Goal: Transaction & Acquisition: Book appointment/travel/reservation

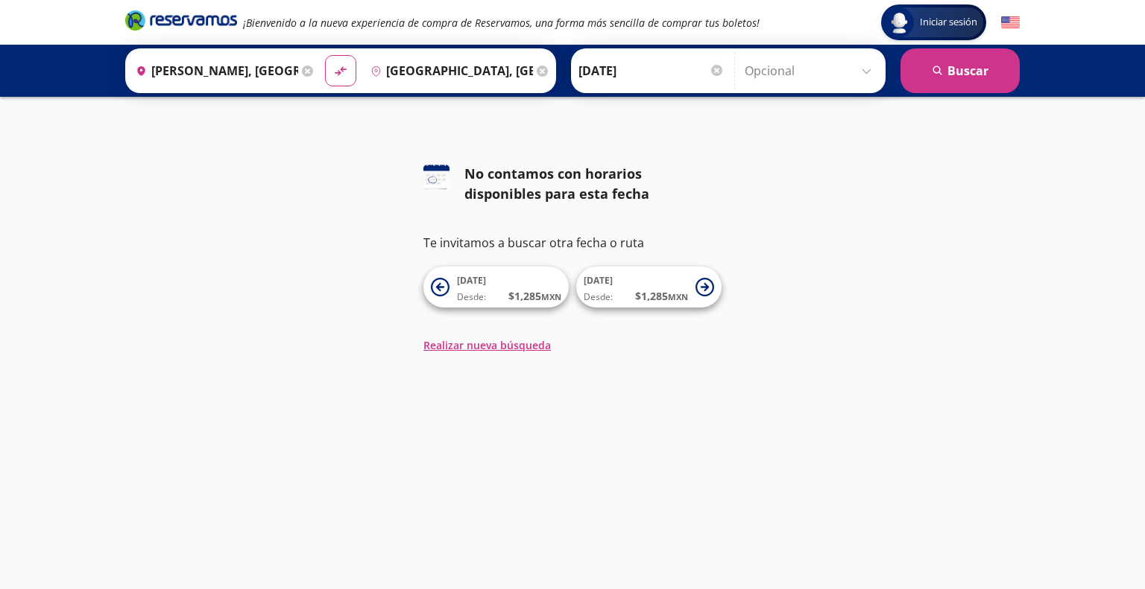
click at [712, 70] on div at bounding box center [716, 70] width 11 height 11
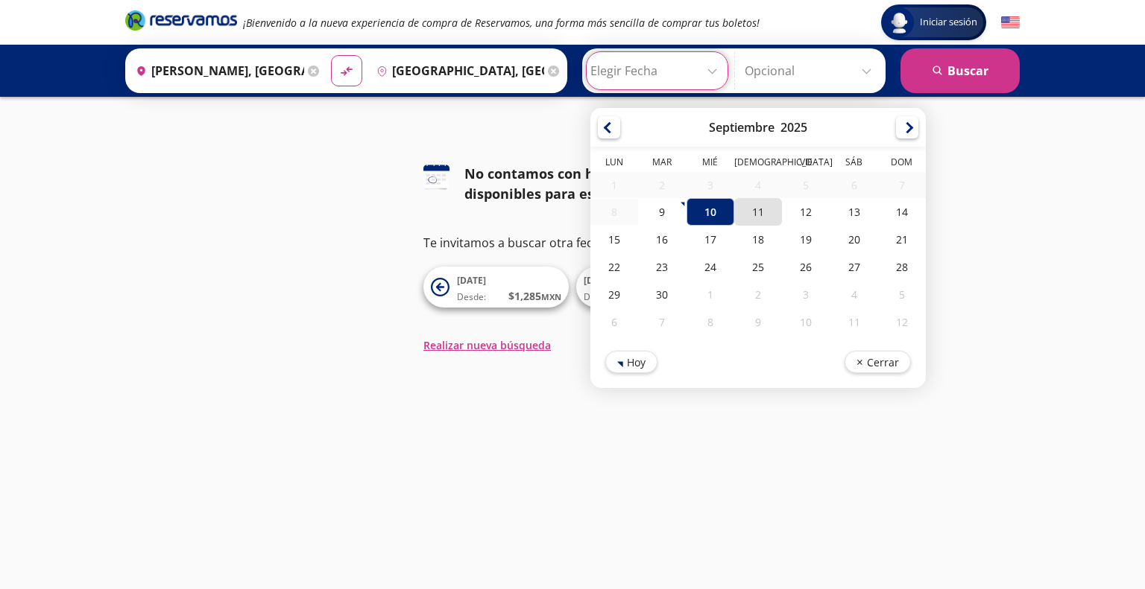
click at [752, 211] on div "11" at bounding box center [758, 212] width 48 height 28
type input "[DATE]"
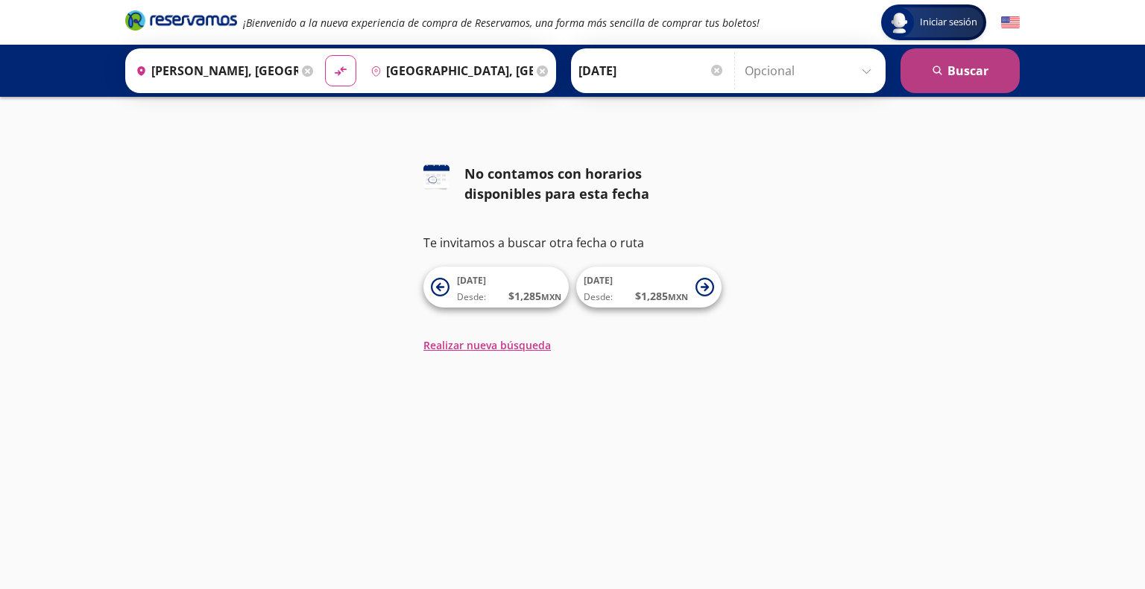
click at [954, 66] on button "search [GEOGRAPHIC_DATA]" at bounding box center [959, 70] width 119 height 45
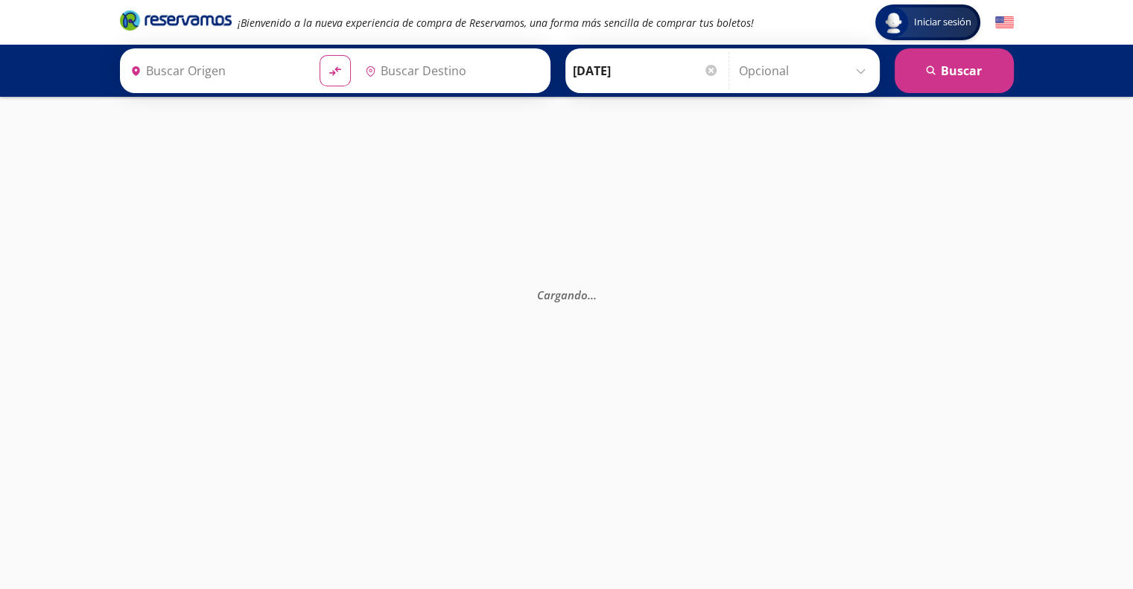
type input "[GEOGRAPHIC_DATA], [GEOGRAPHIC_DATA]"
type input "[PERSON_NAME], [GEOGRAPHIC_DATA]"
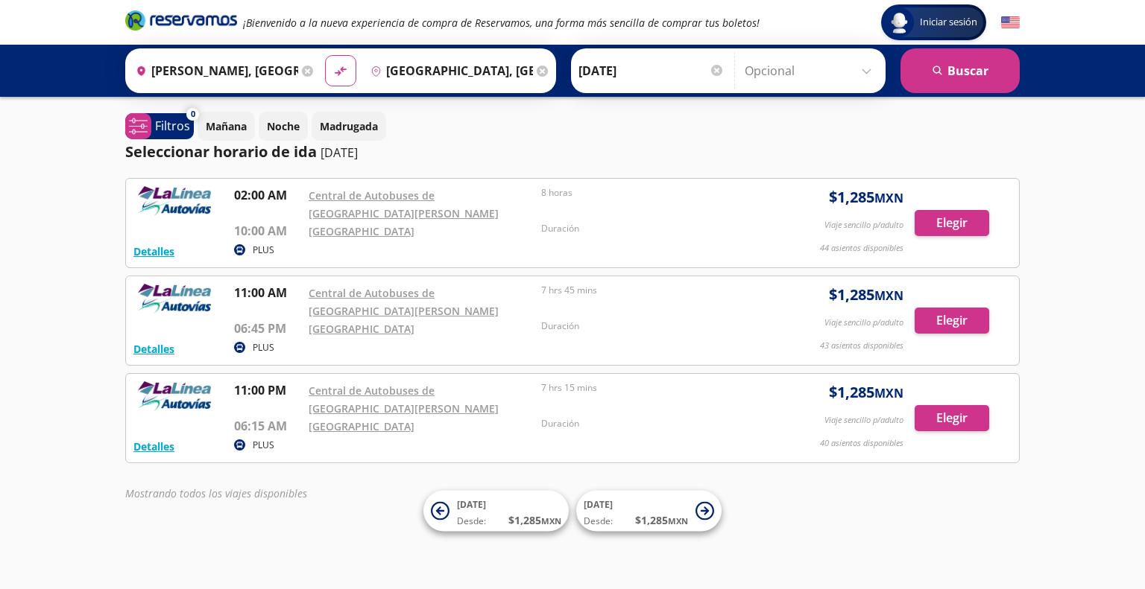
click at [713, 67] on div at bounding box center [716, 70] width 11 height 11
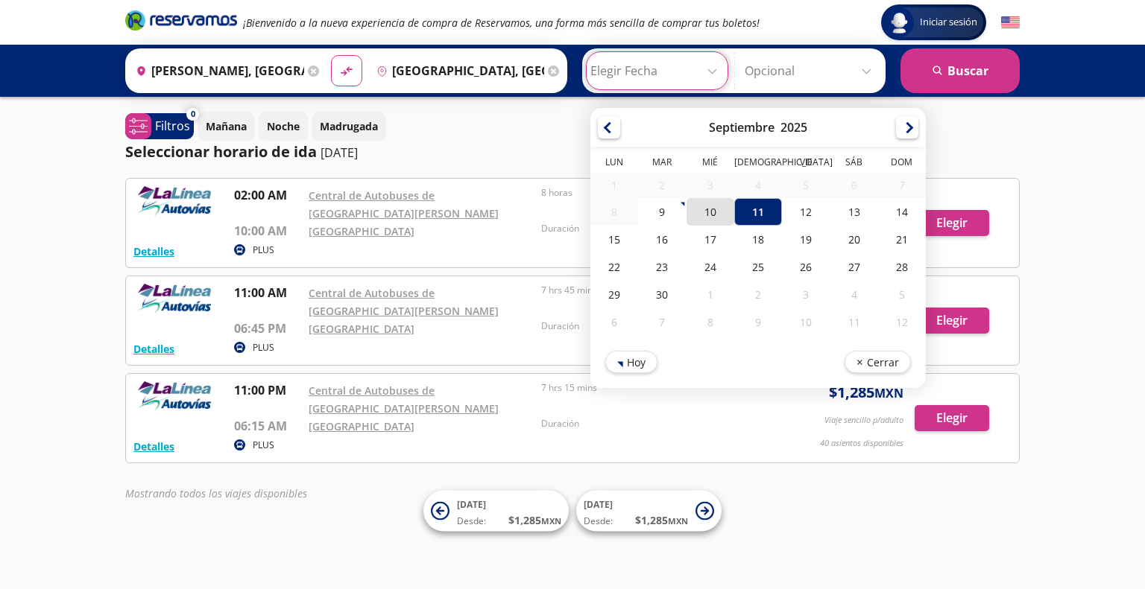
click at [706, 211] on div "10" at bounding box center [710, 212] width 48 height 28
type input "[DATE]"
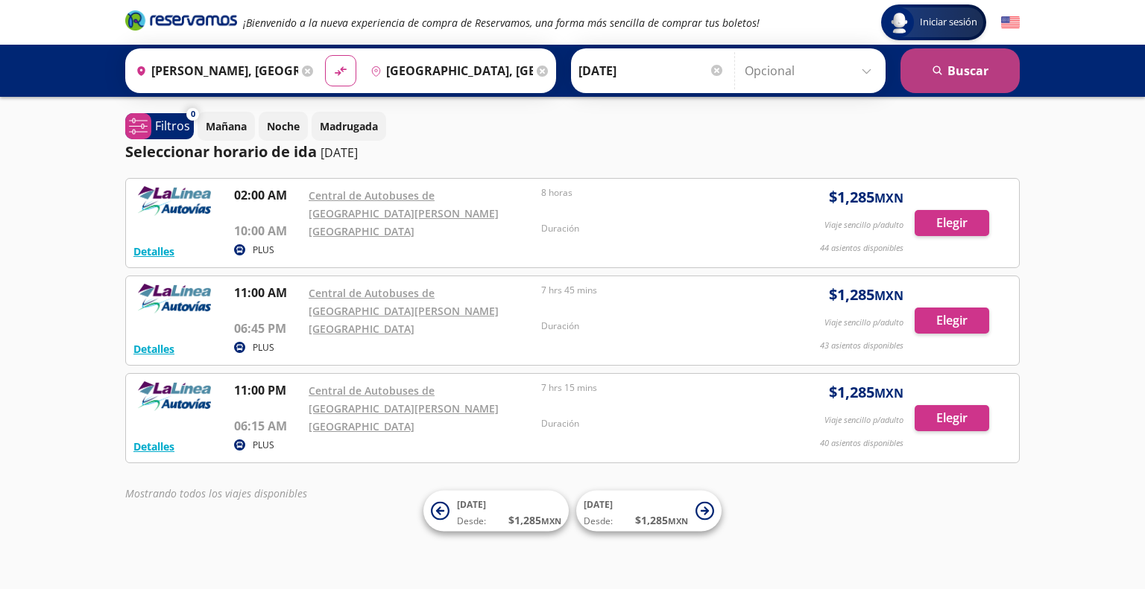
click at [955, 62] on button "search [GEOGRAPHIC_DATA]" at bounding box center [959, 70] width 119 height 45
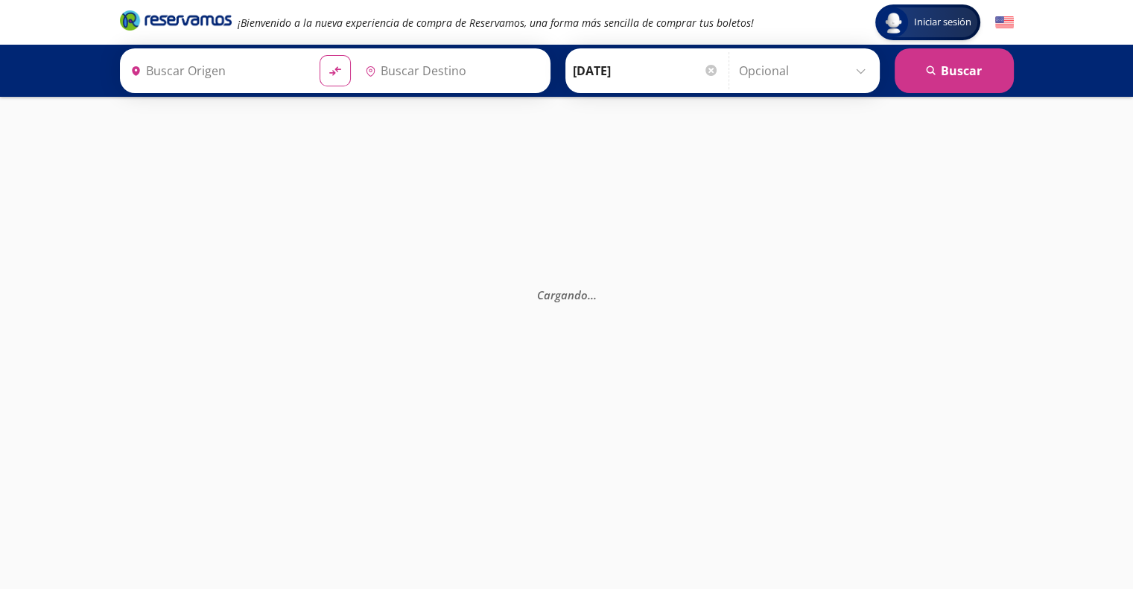
type input "[PERSON_NAME], [GEOGRAPHIC_DATA]"
type input "[GEOGRAPHIC_DATA], [GEOGRAPHIC_DATA]"
